Goal: Information Seeking & Learning: Learn about a topic

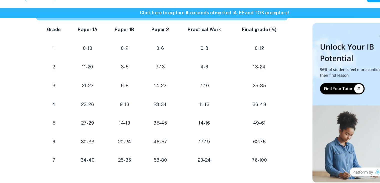
scroll to position [461, 0]
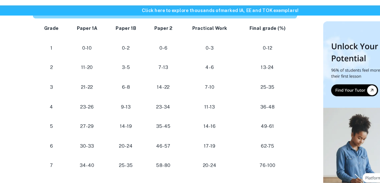
click at [118, 108] on p "14-19" at bounding box center [119, 108] width 21 height 7
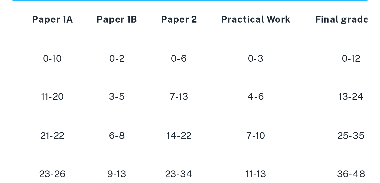
scroll to position [456, 0]
